Goal: Information Seeking & Learning: Find specific fact

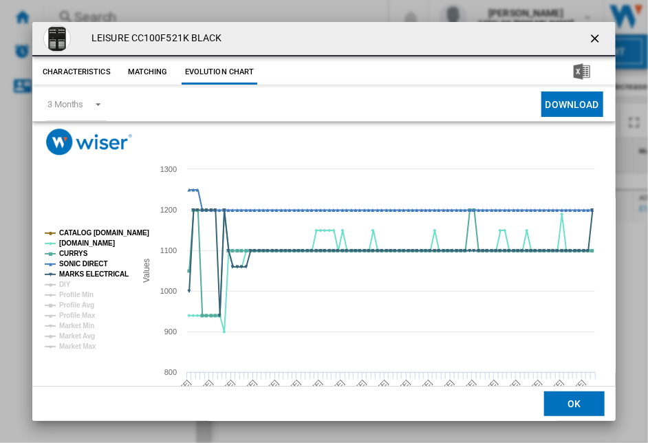
click at [588, 39] on ng-md-icon "getI18NText('BUTTONS.CLOSE_DIALOG')" at bounding box center [596, 40] width 17 height 17
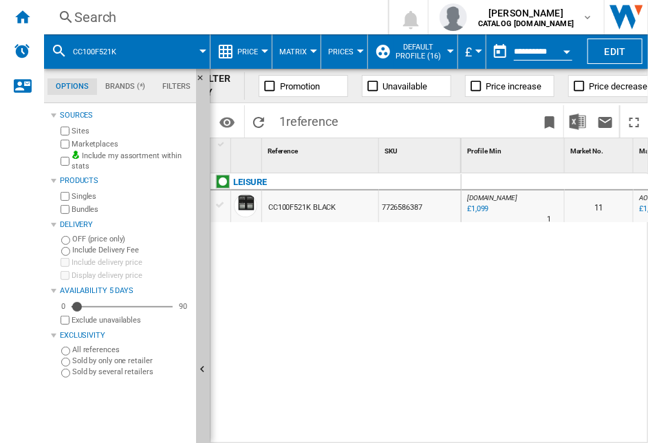
click at [90, 16] on div "Search" at bounding box center [213, 17] width 278 height 19
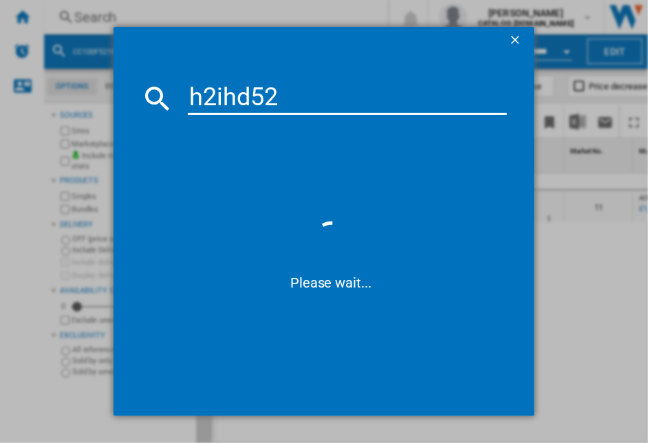
type input "h2ihd526"
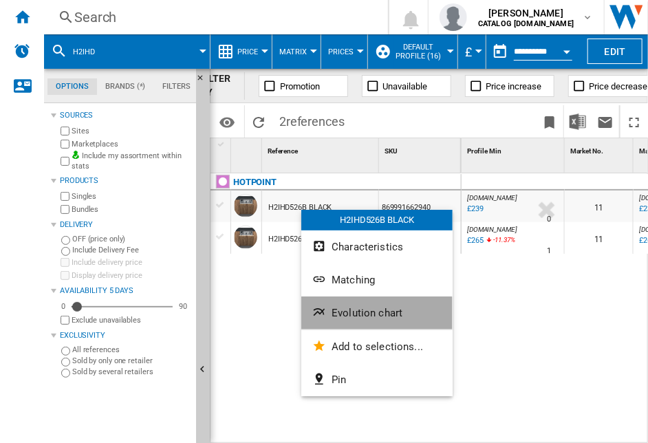
click at [362, 314] on span "Evolution chart" at bounding box center [366, 313] width 71 height 12
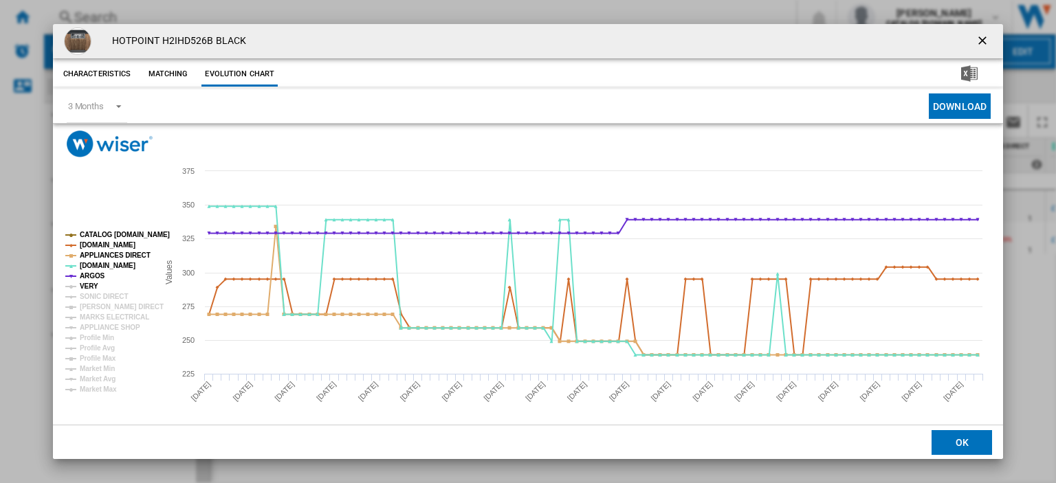
click at [81, 285] on tspan "VERY" at bounding box center [89, 287] width 19 height 8
click at [106, 305] on tspan "[PERSON_NAME] DIRECT" at bounding box center [122, 307] width 84 height 8
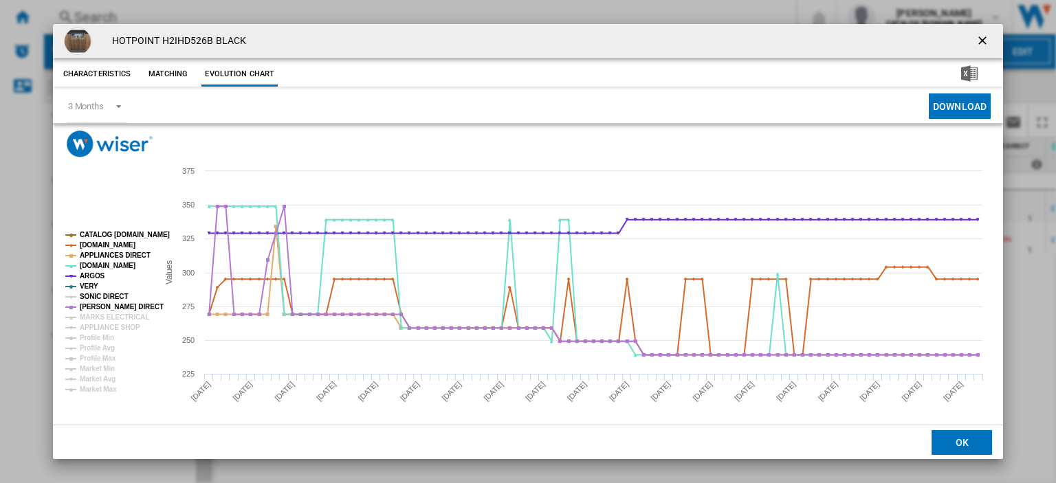
click at [98, 296] on tspan "SONIC DIRECT" at bounding box center [104, 297] width 48 height 8
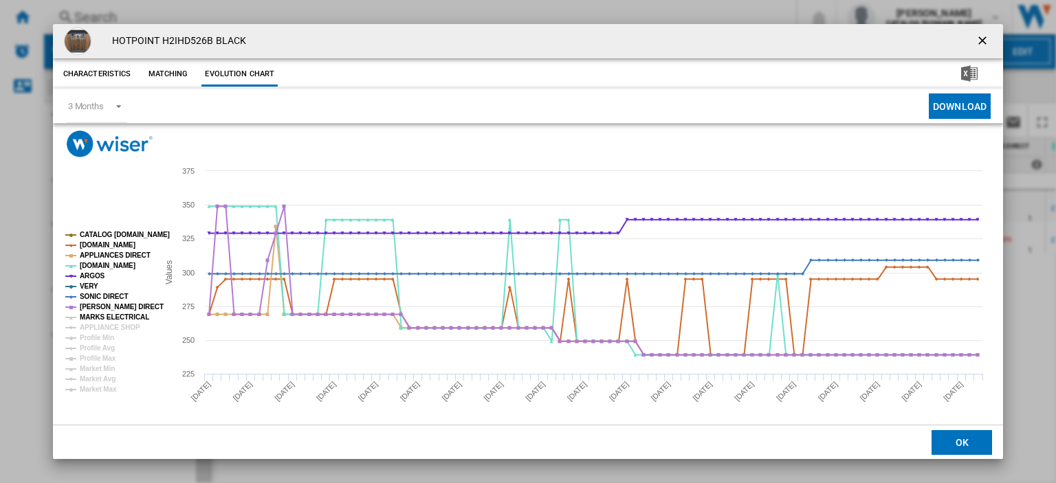
drag, startPoint x: 104, startPoint y: 313, endPoint x: 103, endPoint y: 329, distance: 16.5
click at [104, 314] on tspan "MARKS ELECTRICAL" at bounding box center [114, 318] width 69 height 8
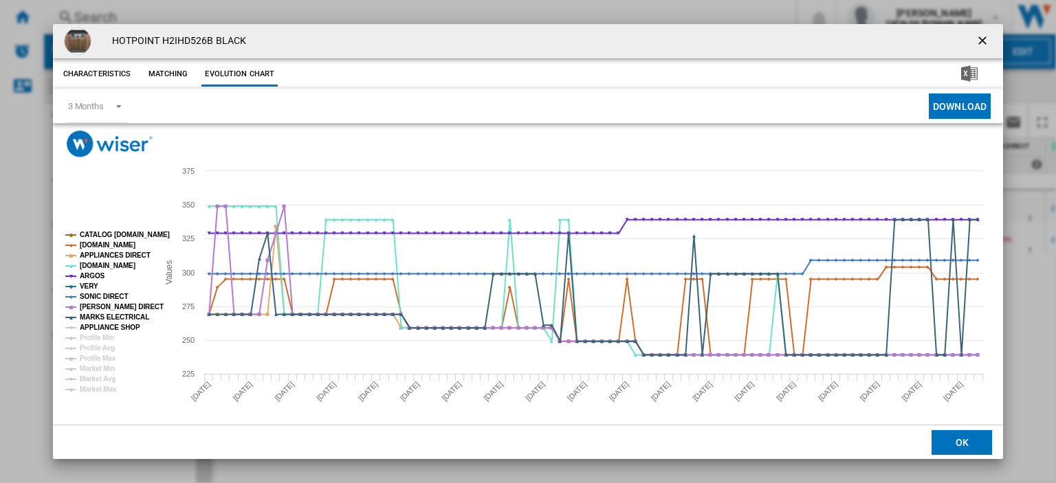
click at [103, 328] on tspan "APPLIANCE SHOP" at bounding box center [110, 328] width 61 height 8
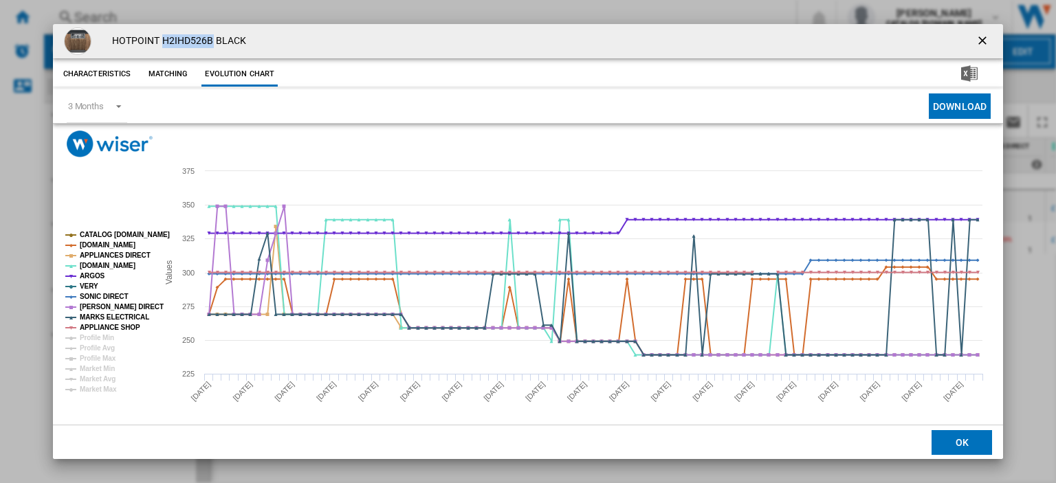
drag, startPoint x: 164, startPoint y: 39, endPoint x: 211, endPoint y: 41, distance: 46.8
click at [211, 41] on h4 "HOTPOINT H2IHD526B BLACK" at bounding box center [175, 41] width 141 height 14
copy h4 "H2IHD526B"
click at [647, 364] on icon "Product popup" at bounding box center [652, 272] width 0 height 203
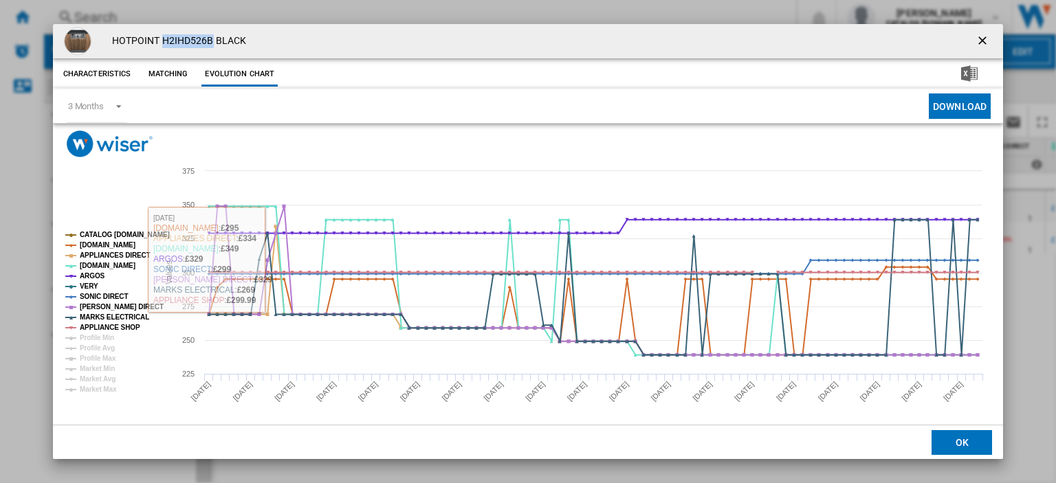
click at [162, 39] on h4 "HOTPOINT H2IHD526B BLACK" at bounding box center [175, 41] width 141 height 14
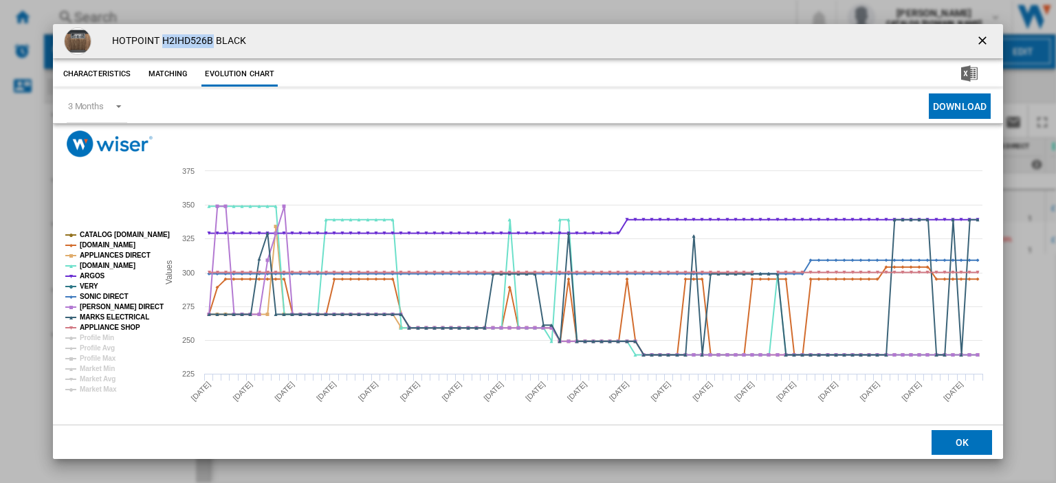
drag, startPoint x: 160, startPoint y: 39, endPoint x: 212, endPoint y: 39, distance: 51.6
click at [212, 39] on h4 "HOTPOINT H2IHD526B BLACK" at bounding box center [175, 41] width 141 height 14
copy h4 "H2IHD526B"
